Goal: Find specific page/section: Find specific page/section

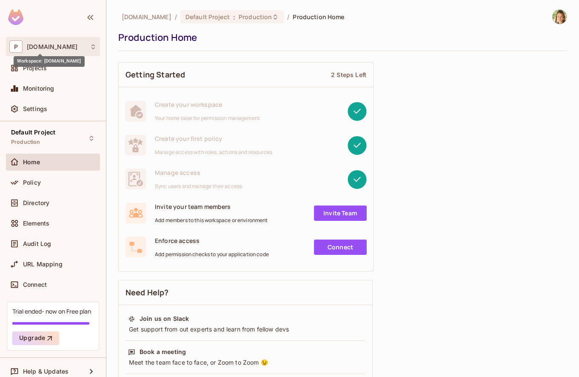
click at [37, 46] on span "[DOMAIN_NAME]" at bounding box center [52, 46] width 51 height 7
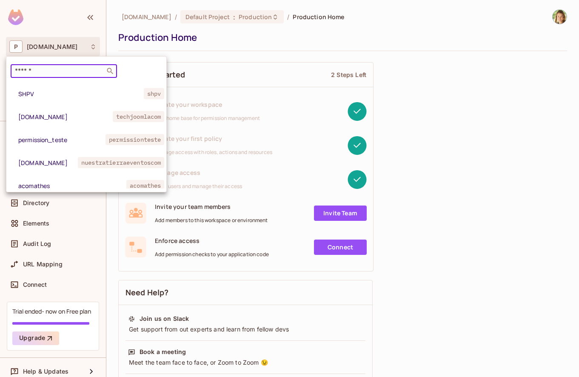
click at [37, 68] on input "text" at bounding box center [57, 71] width 89 height 9
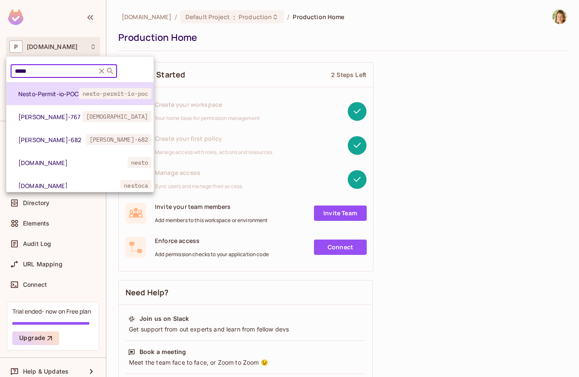
type input "*****"
click at [42, 96] on span "Nesto-Permit-io-POC" at bounding box center [48, 94] width 61 height 8
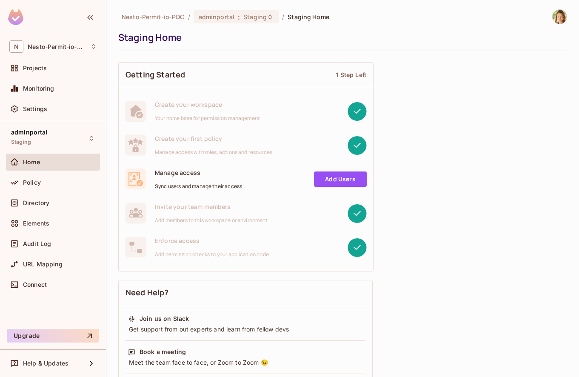
click at [34, 77] on div "Projects" at bounding box center [53, 70] width 94 height 20
click at [32, 71] on span "Projects" at bounding box center [35, 68] width 24 height 7
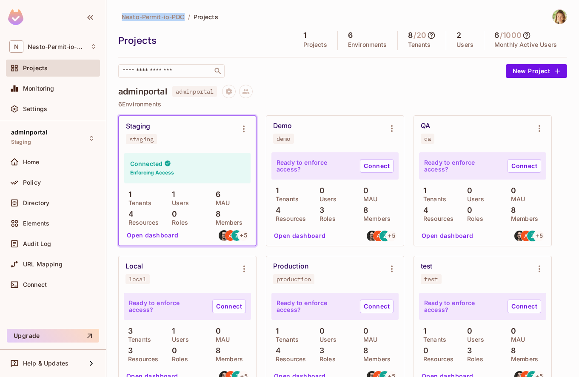
drag, startPoint x: 185, startPoint y: 17, endPoint x: 121, endPoint y: 17, distance: 63.9
click at [121, 17] on div "Nesto-Permit-io-POC / Projects" at bounding box center [168, 16] width 100 height 15
